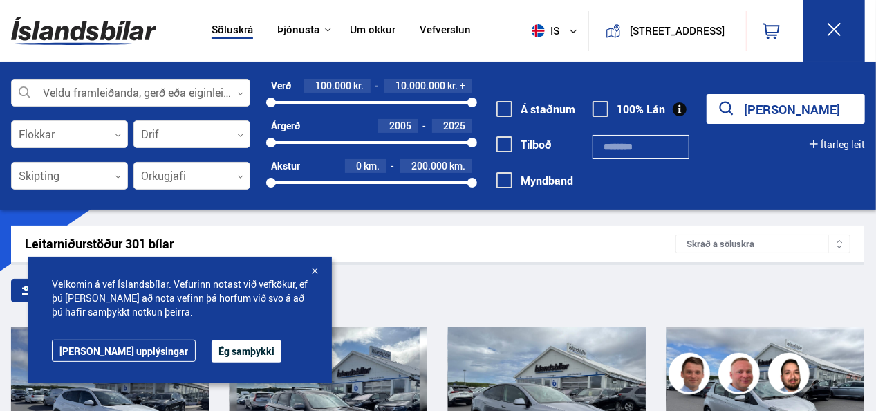
click at [586, 253] on div "Leitarniðurstöður 301 bílar Skráð á [GEOGRAPHIC_DATA]" at bounding box center [437, 243] width 853 height 37
click at [316, 268] on div at bounding box center [315, 272] width 14 height 14
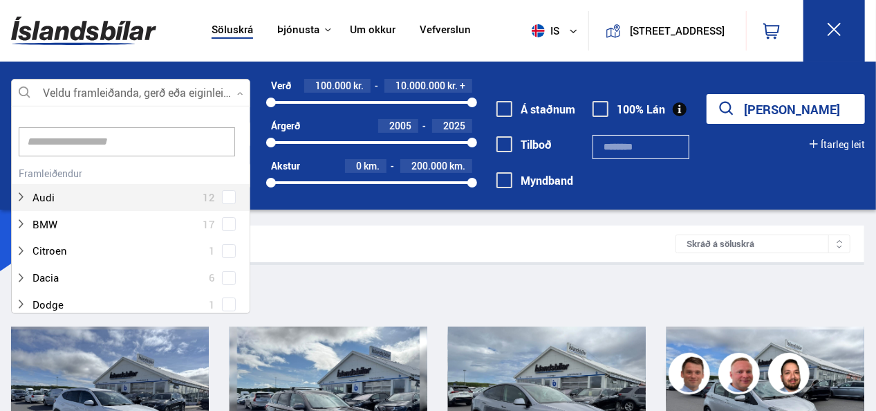
click at [82, 92] on div at bounding box center [130, 94] width 239 height 28
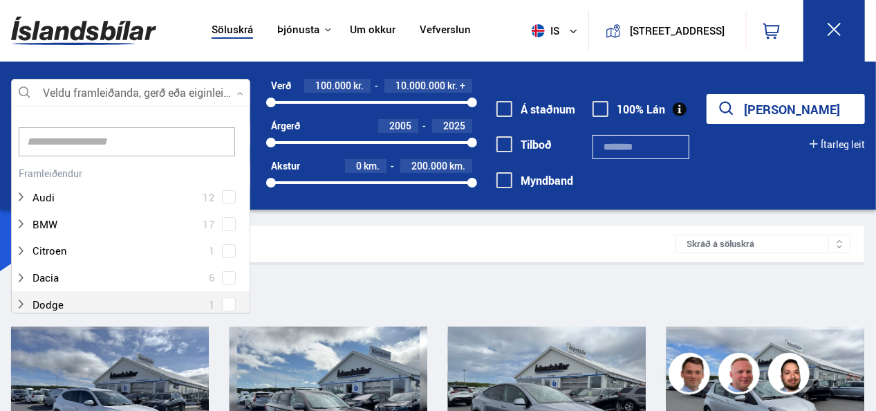
click at [245, 299] on div "Dodge 1" at bounding box center [131, 304] width 238 height 27
click at [243, 294] on div "Dodge 1" at bounding box center [131, 304] width 238 height 27
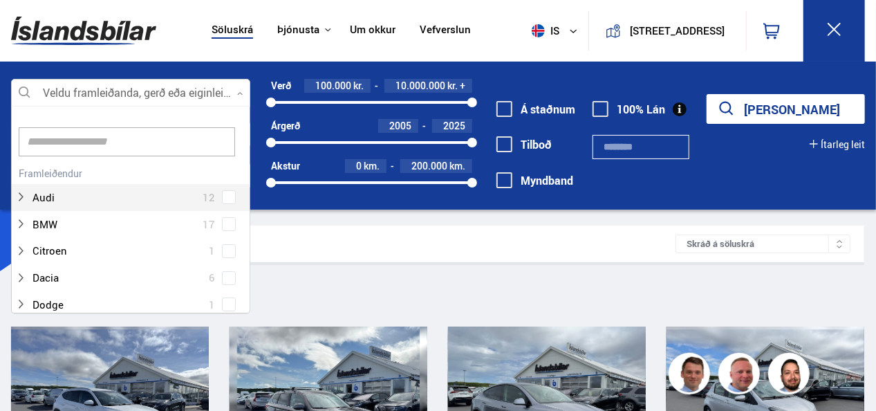
drag, startPoint x: 245, startPoint y: 115, endPoint x: 246, endPoint y: 138, distance: 23.5
click at [246, 138] on div "Hreinsa valið Audi 12 BMW 17 Citroen 1 Dacia 6 Dodge 1 Ducati 1 Fiat 4 Ford 12 …" at bounding box center [130, 209] width 239 height 207
click at [246, 138] on div at bounding box center [131, 141] width 238 height 43
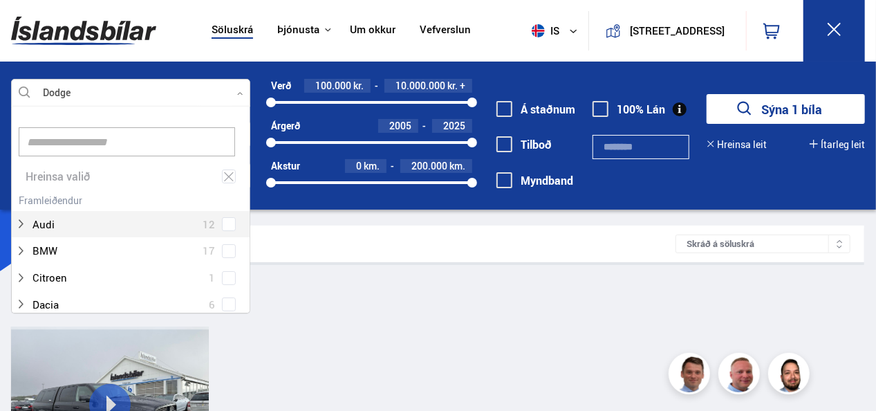
click at [126, 141] on input at bounding box center [127, 141] width 216 height 29
click at [224, 173] on icon at bounding box center [229, 176] width 10 height 9
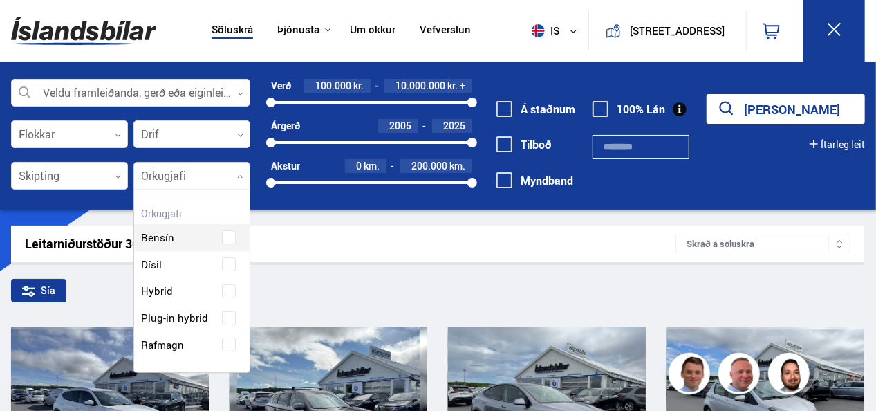
click at [224, 173] on div at bounding box center [191, 177] width 117 height 28
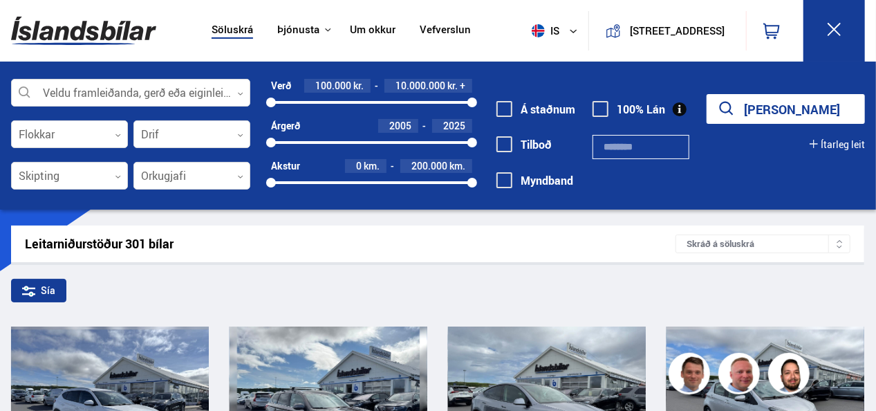
click at [224, 173] on div at bounding box center [191, 177] width 117 height 28
click at [613, 148] on input "text" at bounding box center [641, 147] width 96 height 24
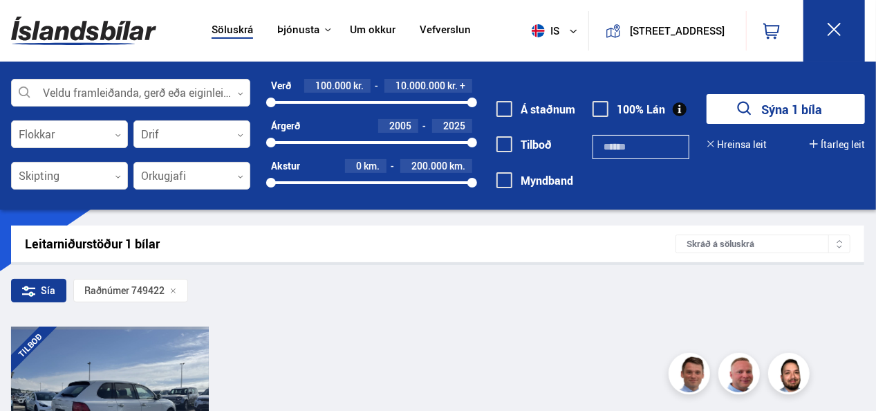
type input "******"
click at [112, 367] on div at bounding box center [110, 403] width 40 height 155
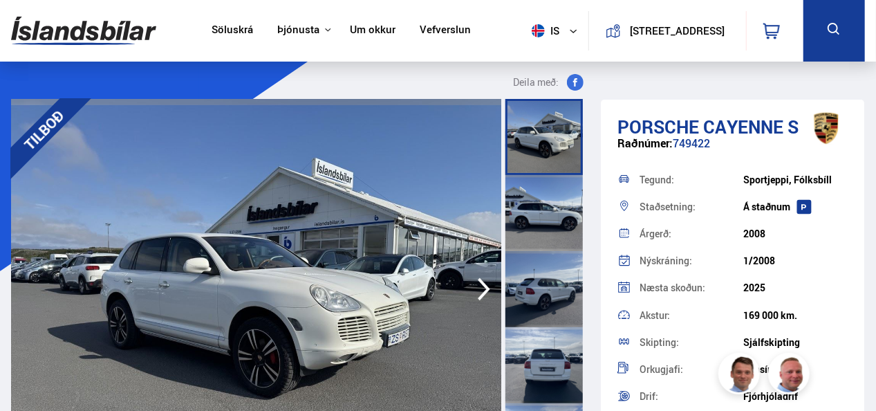
click at [483, 289] on icon "button" at bounding box center [484, 289] width 28 height 33
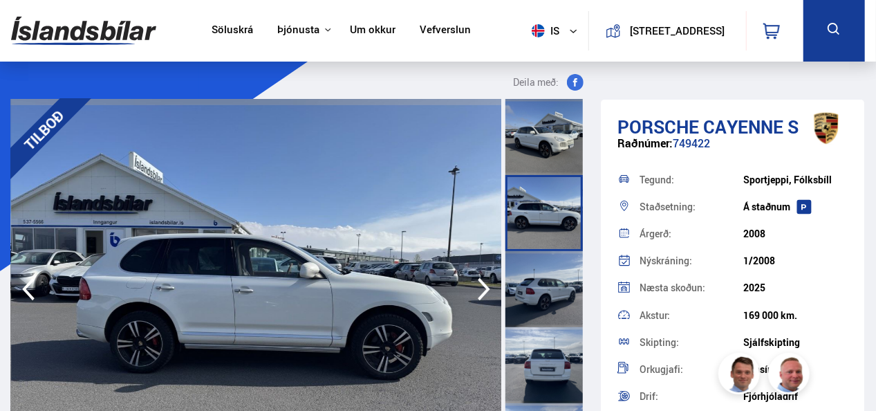
click at [483, 289] on icon "button" at bounding box center [484, 289] width 28 height 33
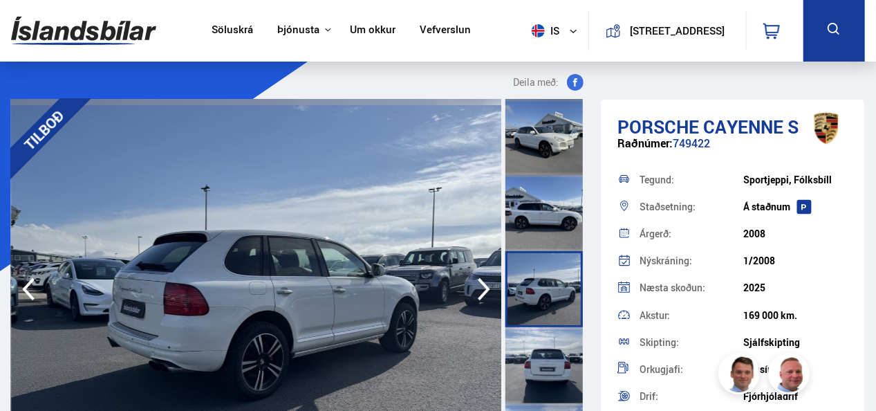
click at [483, 289] on icon "button" at bounding box center [484, 289] width 28 height 33
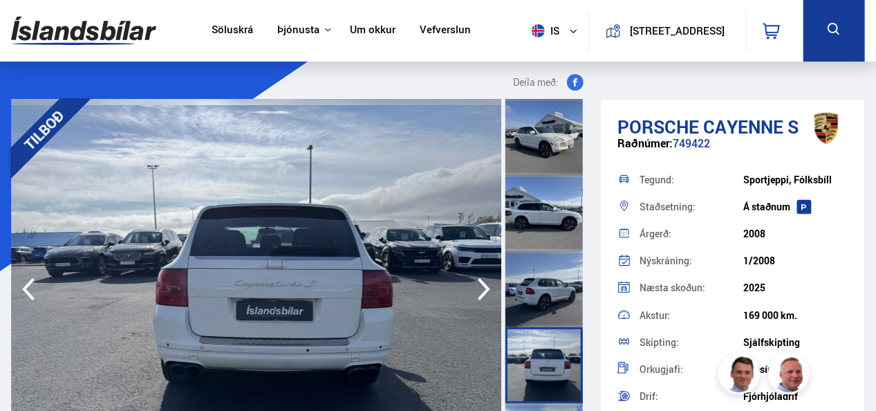
click at [483, 289] on icon "button" at bounding box center [484, 289] width 28 height 33
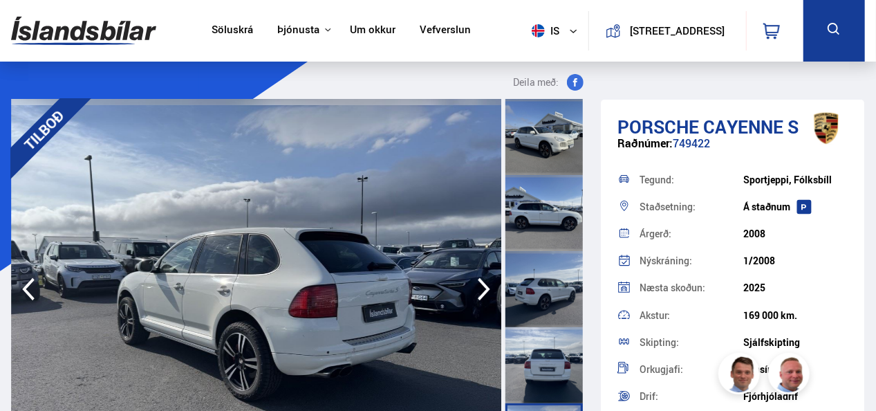
click at [483, 289] on icon "button" at bounding box center [484, 289] width 28 height 33
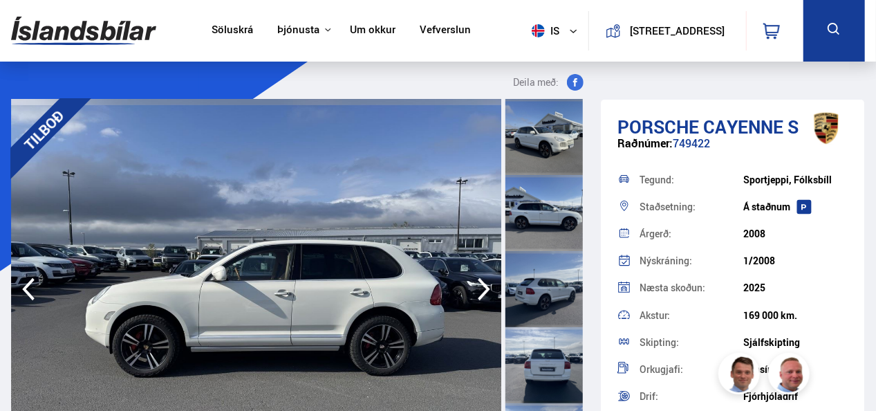
click at [483, 289] on icon "button" at bounding box center [484, 289] width 28 height 33
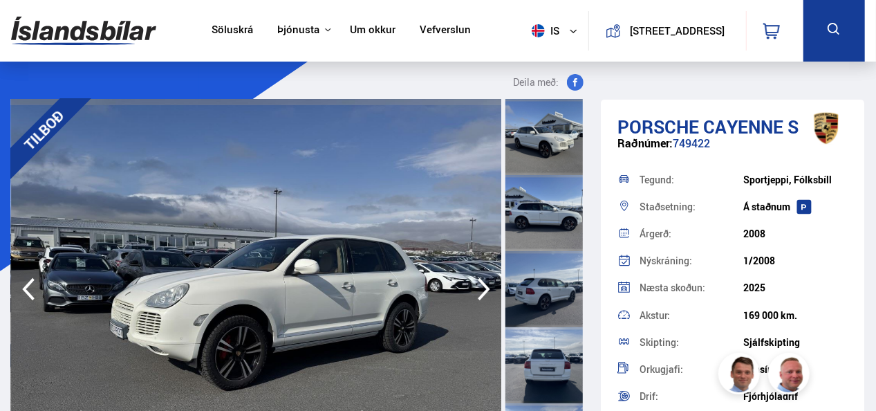
click at [483, 289] on icon "button" at bounding box center [484, 289] width 28 height 33
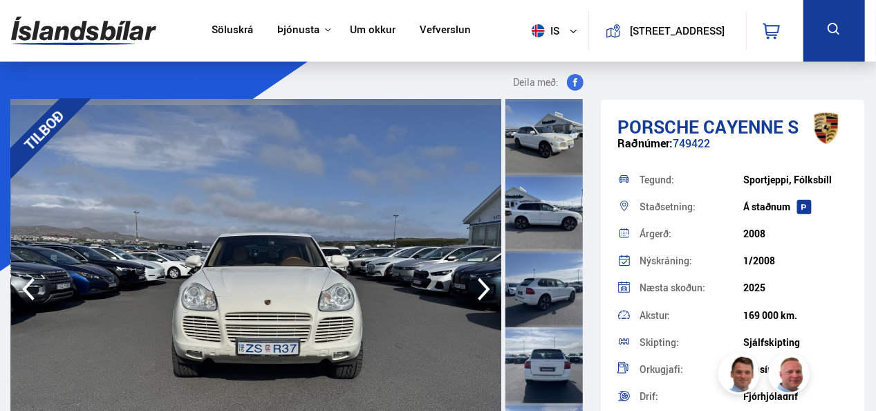
click at [483, 289] on icon "button" at bounding box center [484, 289] width 28 height 33
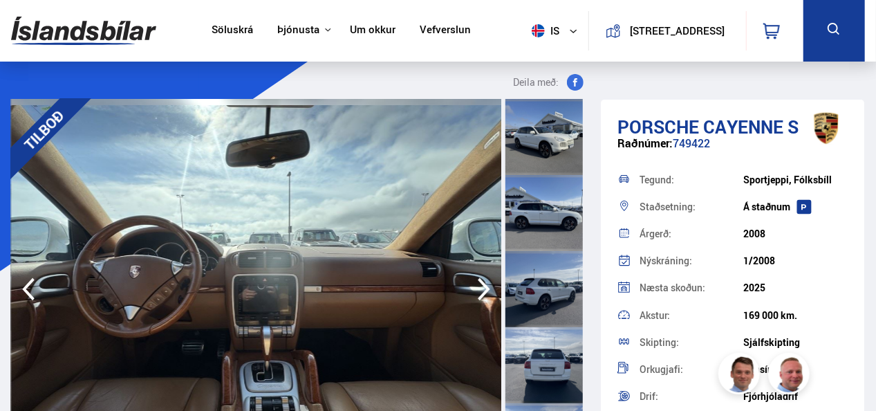
click at [483, 289] on icon "button" at bounding box center [484, 289] width 28 height 33
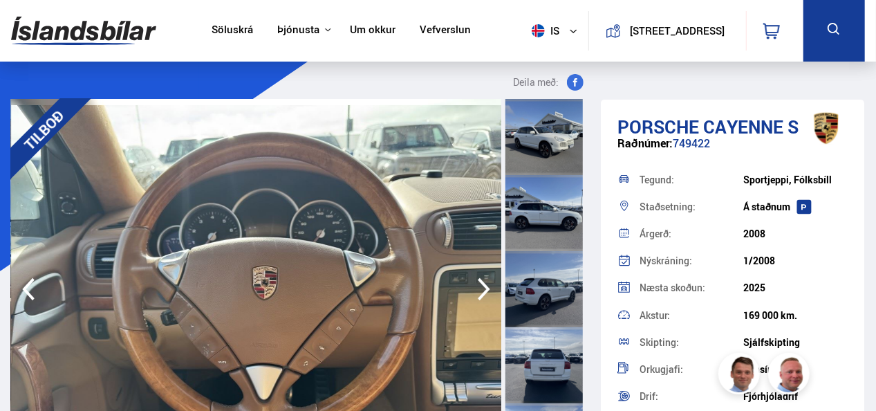
click at [25, 290] on icon "button" at bounding box center [28, 289] width 12 height 23
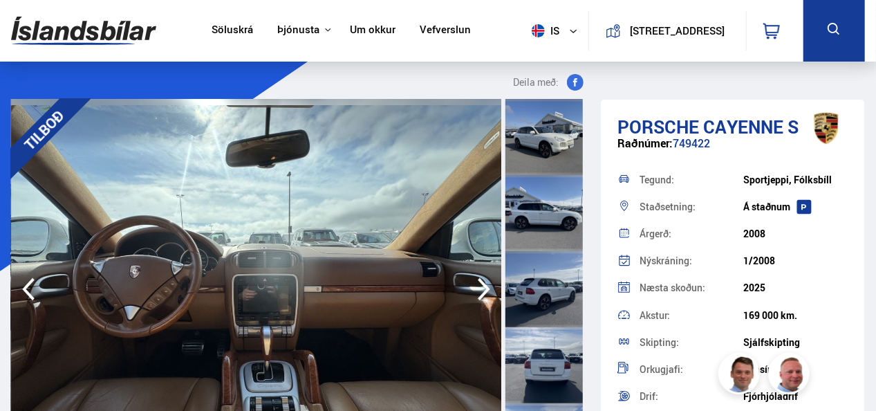
click at [25, 290] on icon "button" at bounding box center [28, 289] width 12 height 23
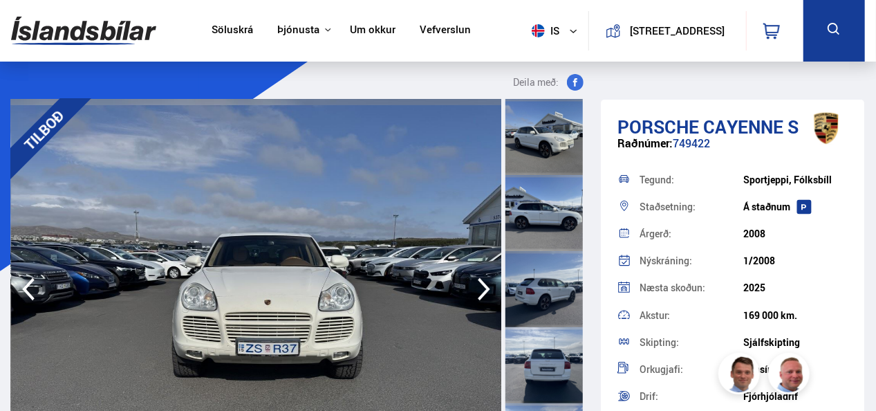
click at [483, 288] on icon "button" at bounding box center [484, 289] width 28 height 33
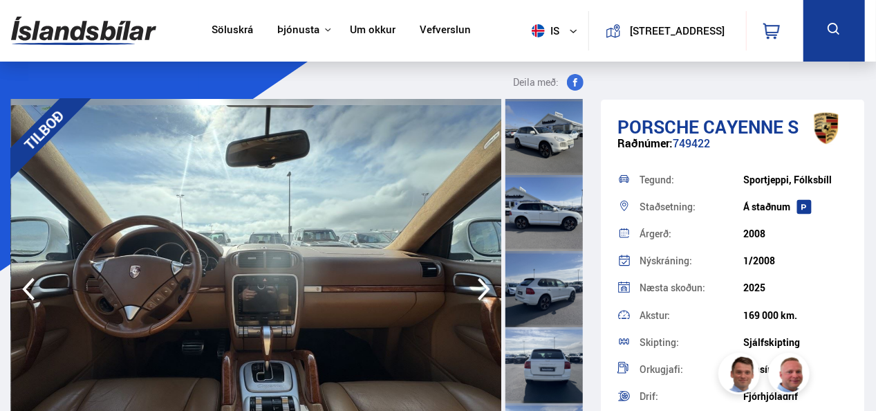
click at [483, 288] on icon "button" at bounding box center [484, 289] width 28 height 33
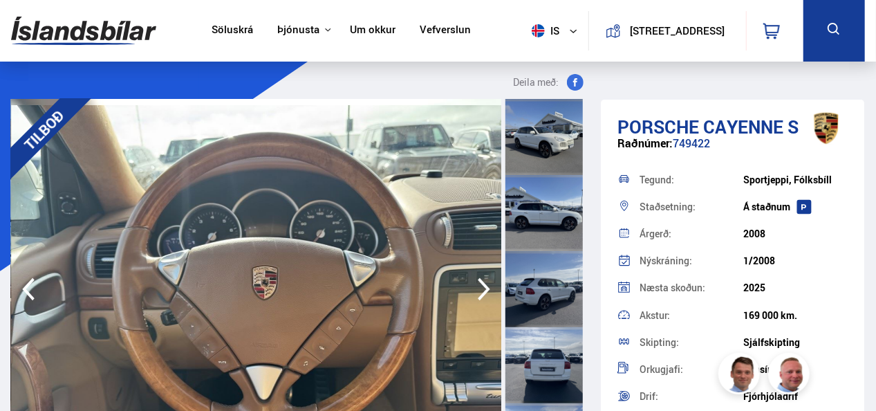
click at [483, 288] on icon "button" at bounding box center [484, 289] width 28 height 33
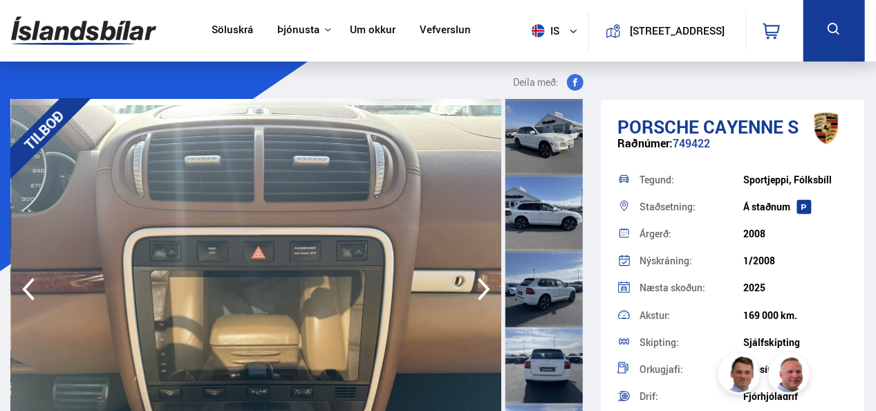
click at [483, 288] on icon "button" at bounding box center [484, 289] width 28 height 33
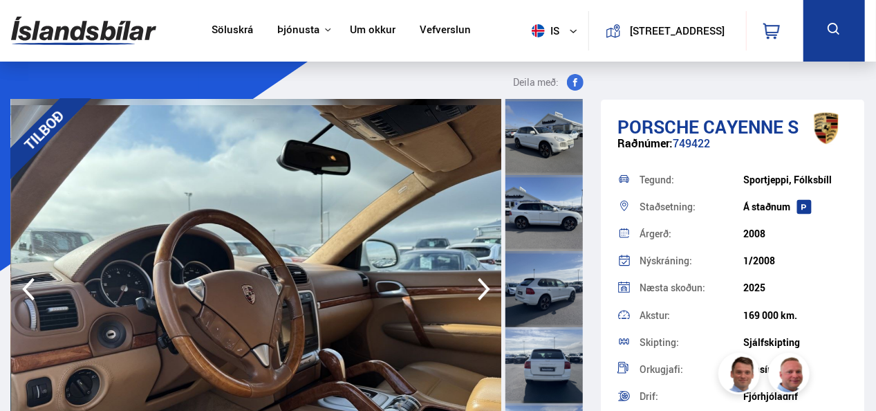
click at [483, 288] on icon "button" at bounding box center [484, 289] width 28 height 33
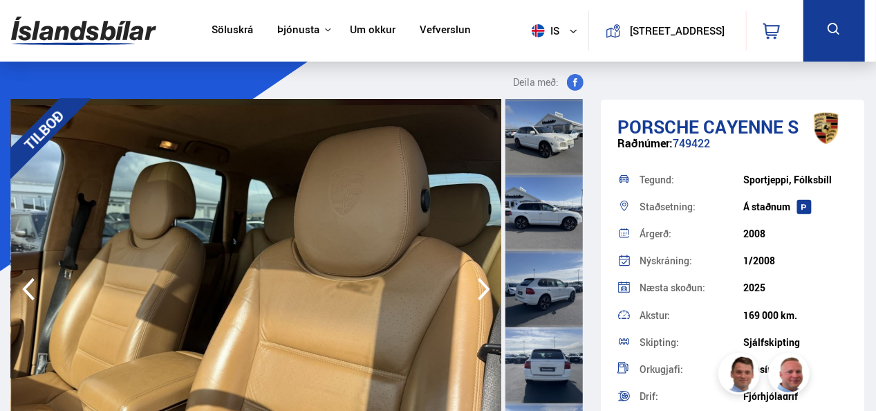
click at [483, 288] on icon "button" at bounding box center [484, 289] width 28 height 33
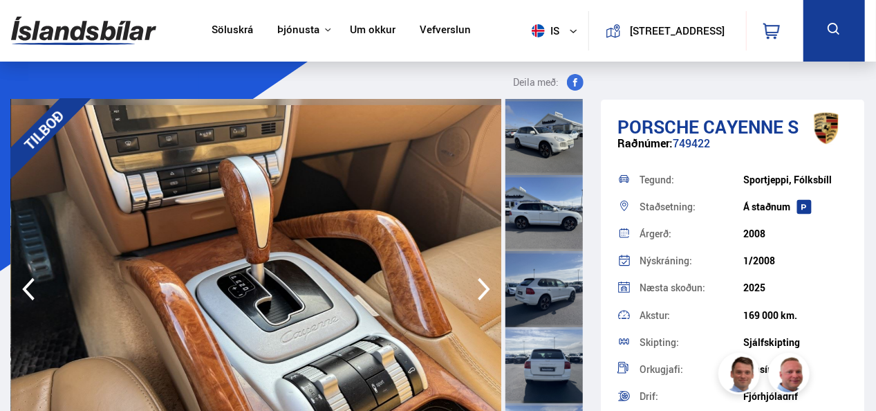
click at [483, 288] on icon "button" at bounding box center [484, 289] width 28 height 33
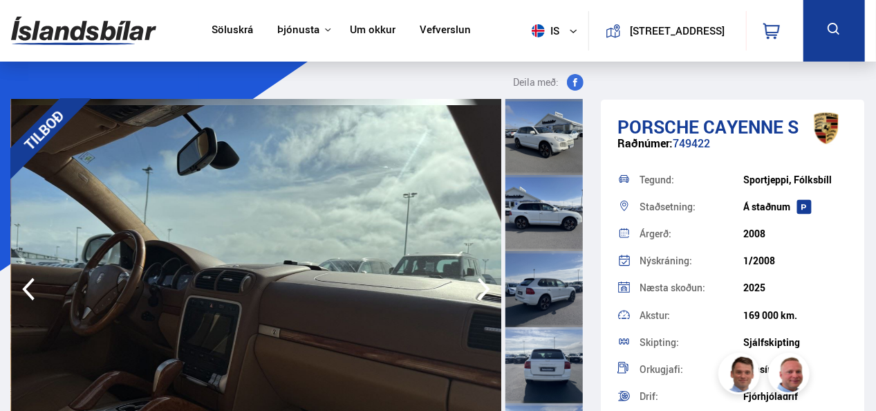
click at [483, 288] on icon "button" at bounding box center [484, 289] width 28 height 33
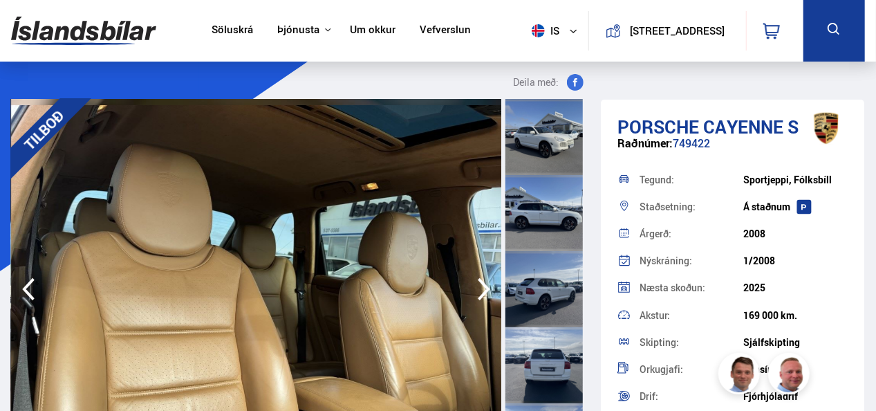
click at [483, 288] on icon "button" at bounding box center [484, 289] width 28 height 33
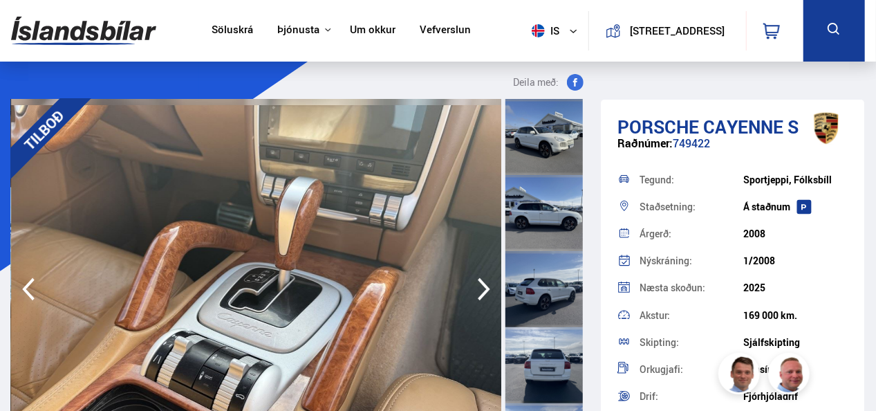
click at [483, 288] on icon "button" at bounding box center [484, 289] width 28 height 33
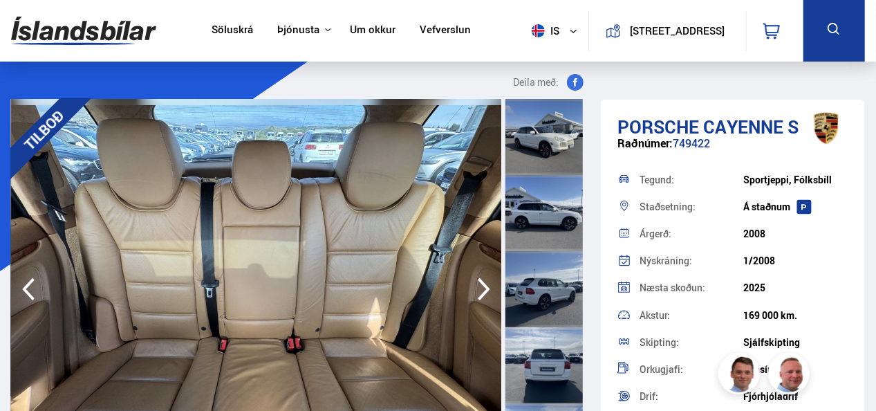
click at [483, 288] on icon "button" at bounding box center [484, 289] width 28 height 33
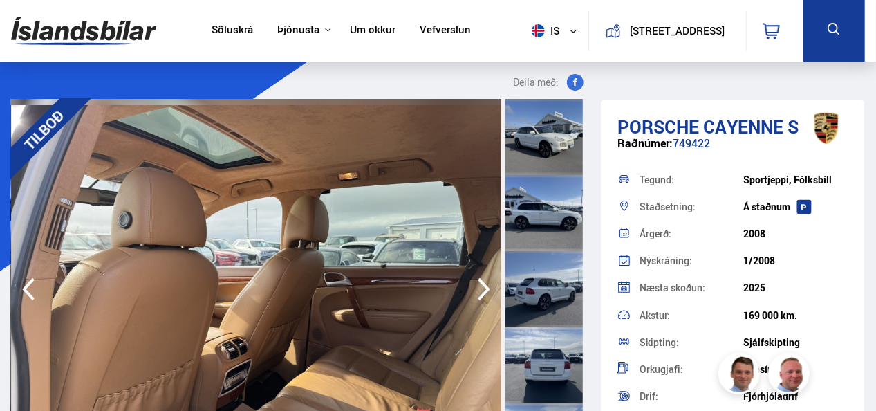
click at [483, 288] on icon "button" at bounding box center [484, 289] width 28 height 33
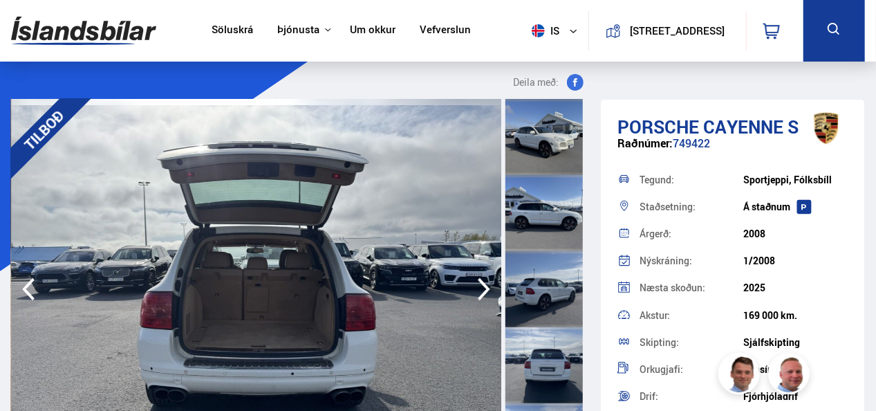
click at [483, 288] on icon "button" at bounding box center [484, 289] width 28 height 33
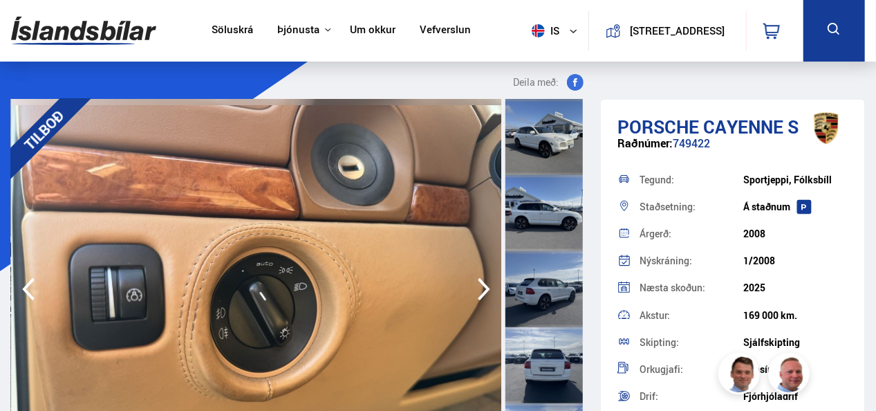
click at [483, 288] on icon "button" at bounding box center [484, 289] width 28 height 33
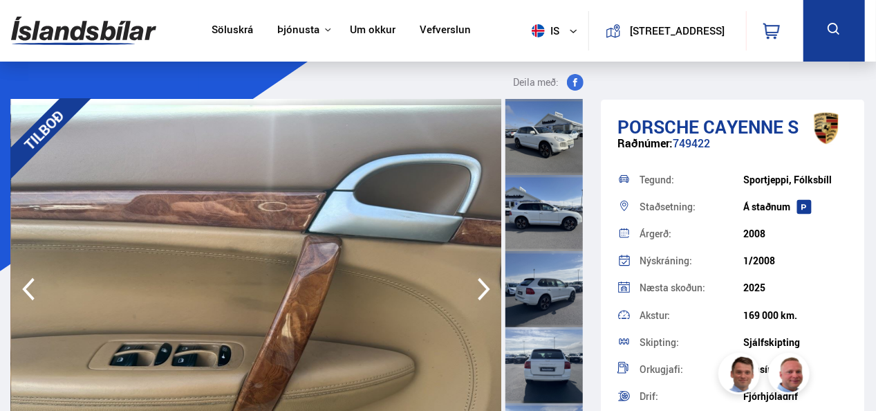
click at [483, 288] on icon "button" at bounding box center [484, 289] width 28 height 33
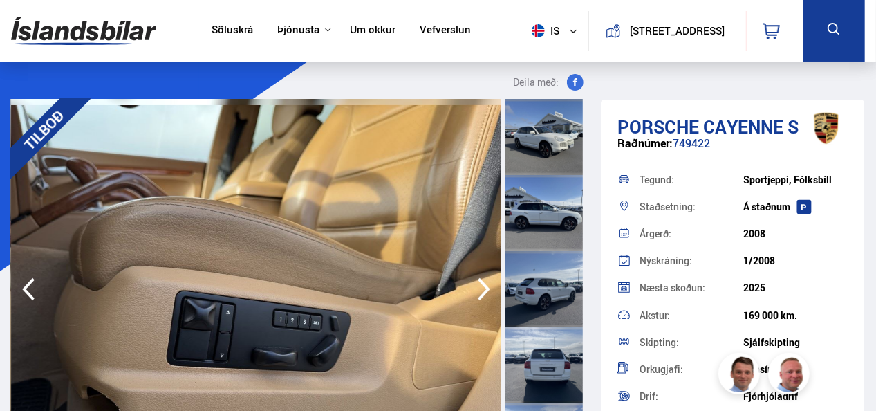
click at [483, 288] on icon "button" at bounding box center [484, 289] width 28 height 33
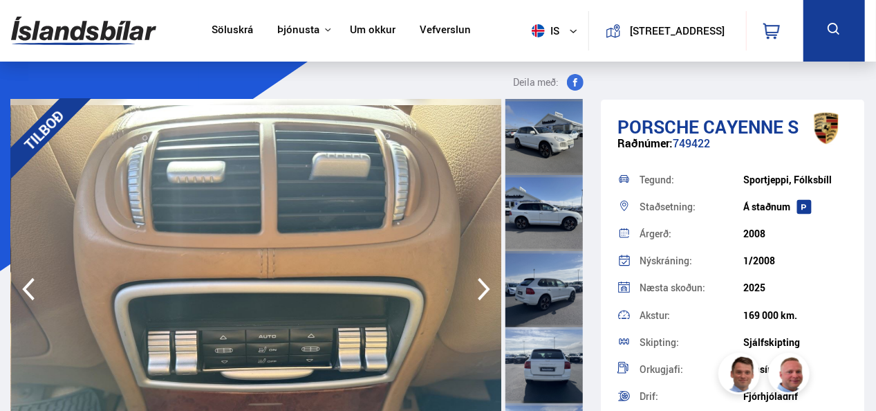
click at [483, 288] on icon "button" at bounding box center [484, 289] width 28 height 33
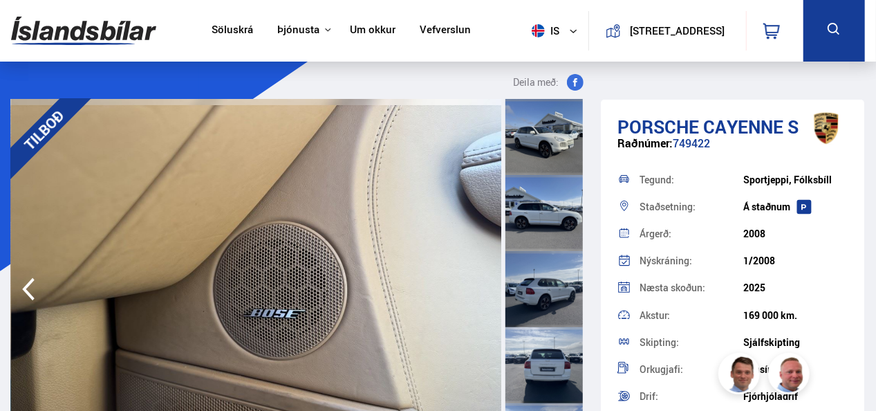
click at [483, 288] on img at bounding box center [256, 289] width 491 height 380
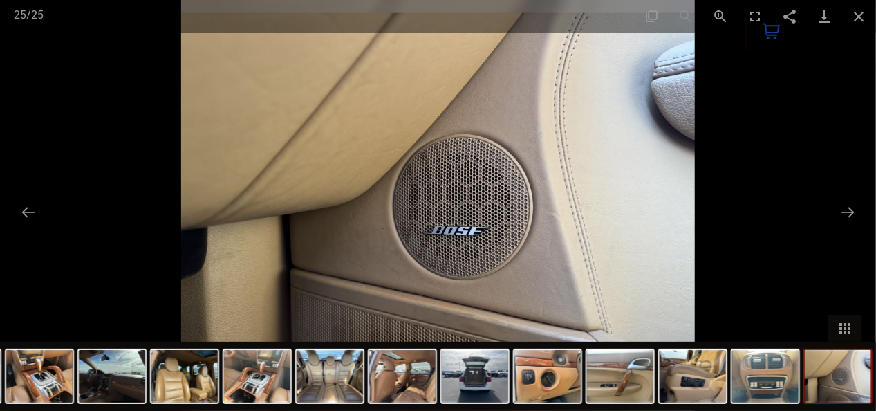
type input "******"
